Goal: Task Accomplishment & Management: Use online tool/utility

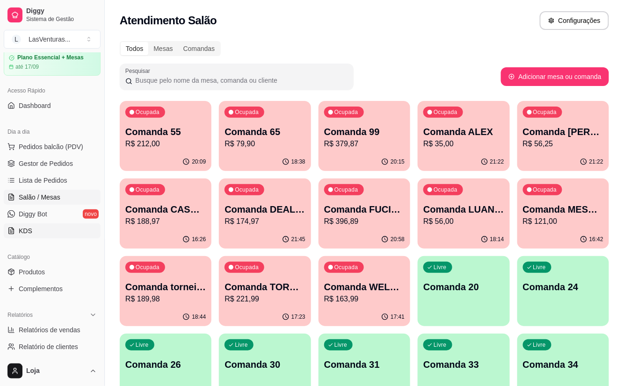
scroll to position [187, 0]
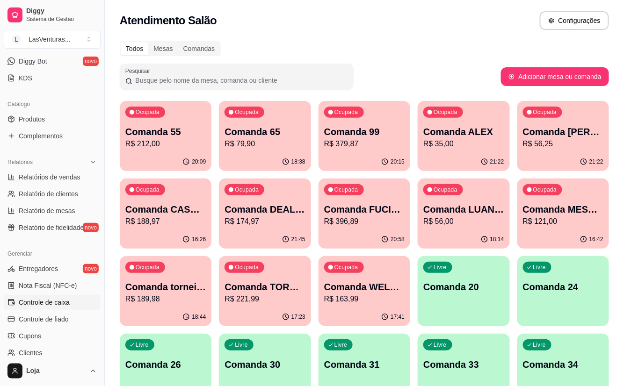
click at [53, 302] on span "Controle de caixa" at bounding box center [44, 302] width 51 height 9
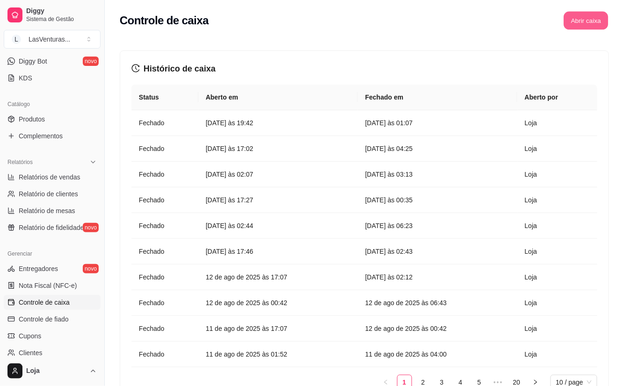
click at [596, 23] on button "Abrir caixa" at bounding box center [586, 21] width 44 height 18
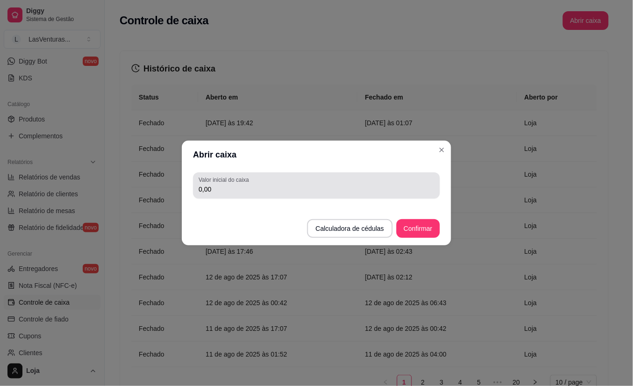
click at [234, 187] on input "0,00" at bounding box center [317, 189] width 236 height 9
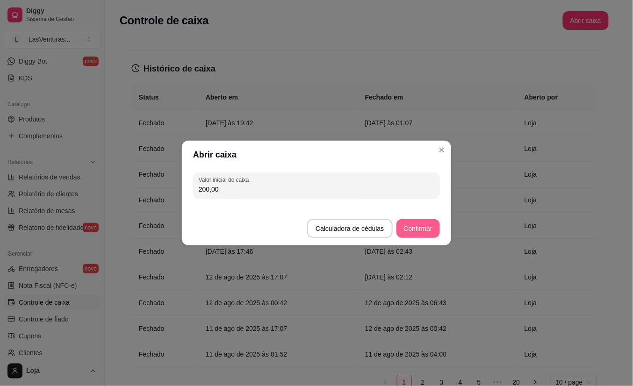
type input "200,00"
click at [410, 230] on button "Confirmar" at bounding box center [419, 228] width 44 height 19
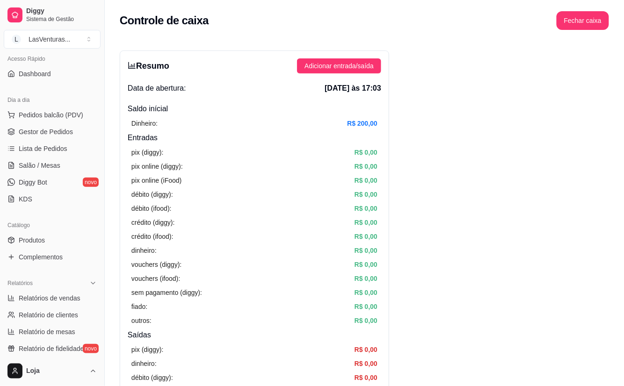
scroll to position [37, 0]
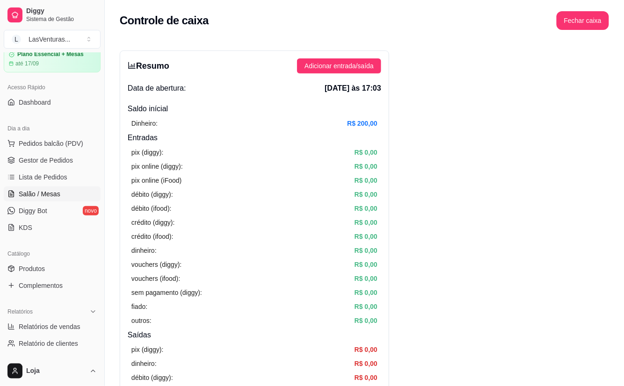
click at [66, 193] on link "Salão / Mesas" at bounding box center [52, 194] width 97 height 15
